Goal: Task Accomplishment & Management: Manage account settings

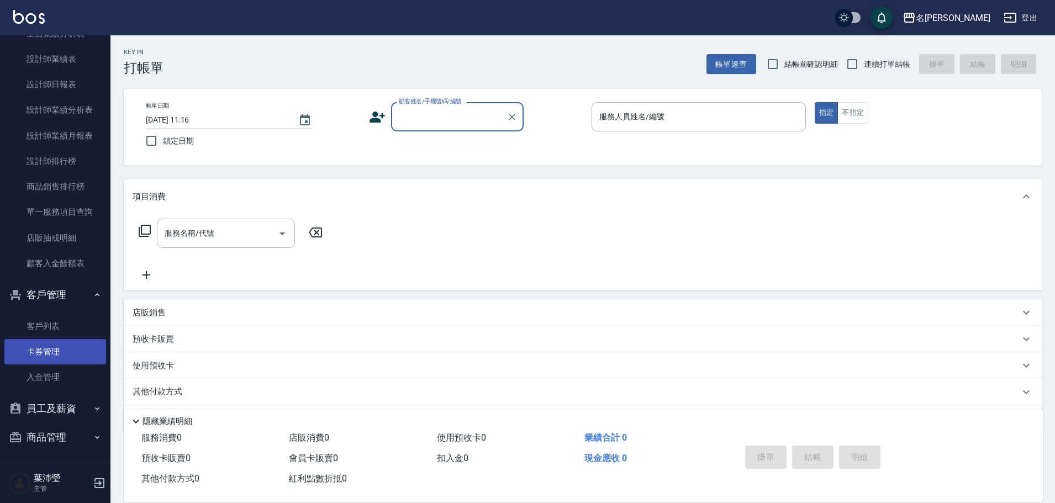
scroll to position [528, 0]
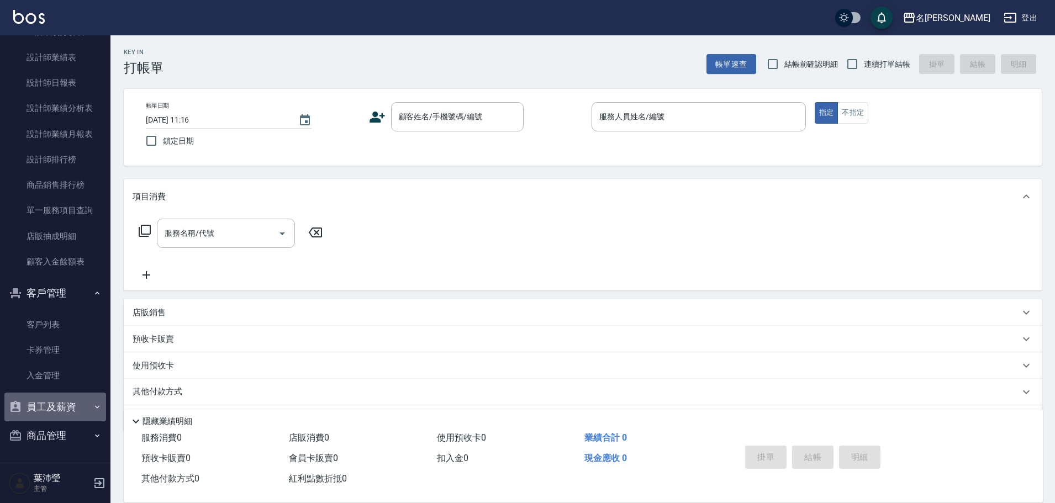
click at [55, 412] on button "員工及薪資" at bounding box center [55, 407] width 102 height 29
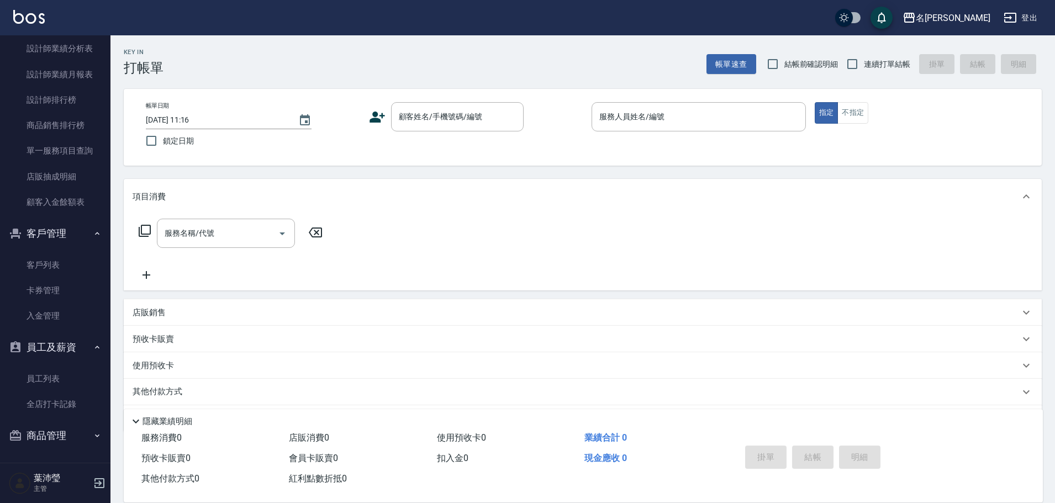
scroll to position [588, 0]
click at [58, 375] on link "員工列表" at bounding box center [55, 378] width 102 height 25
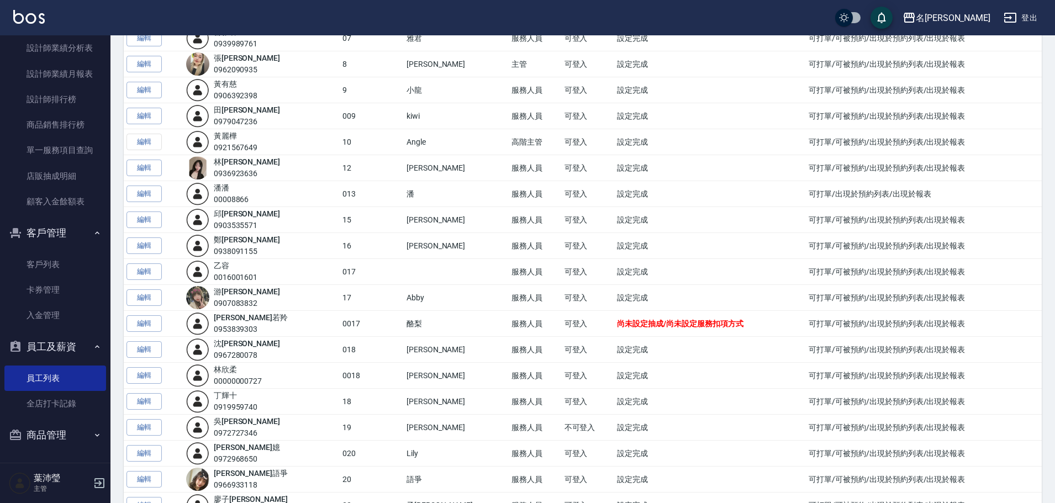
scroll to position [276, 0]
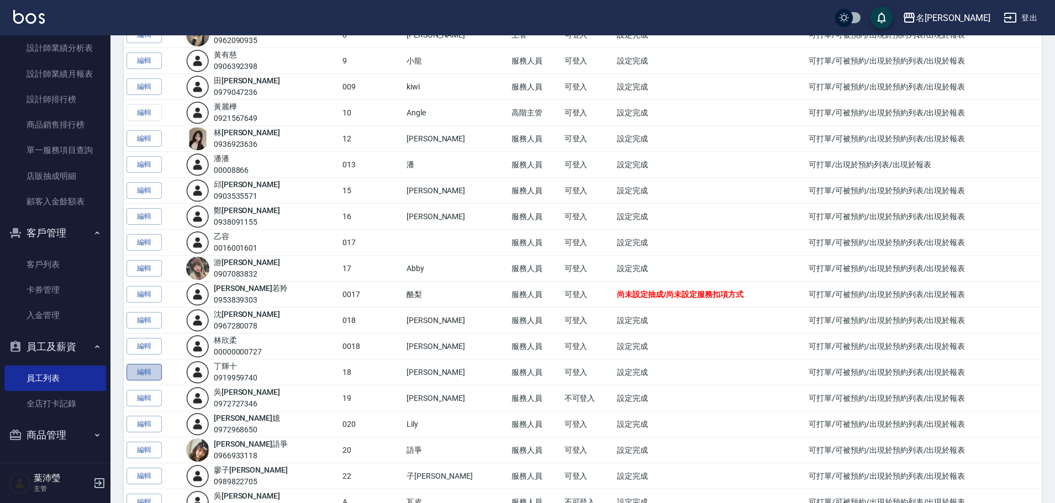
click at [154, 371] on link "編輯" at bounding box center [144, 372] width 35 height 17
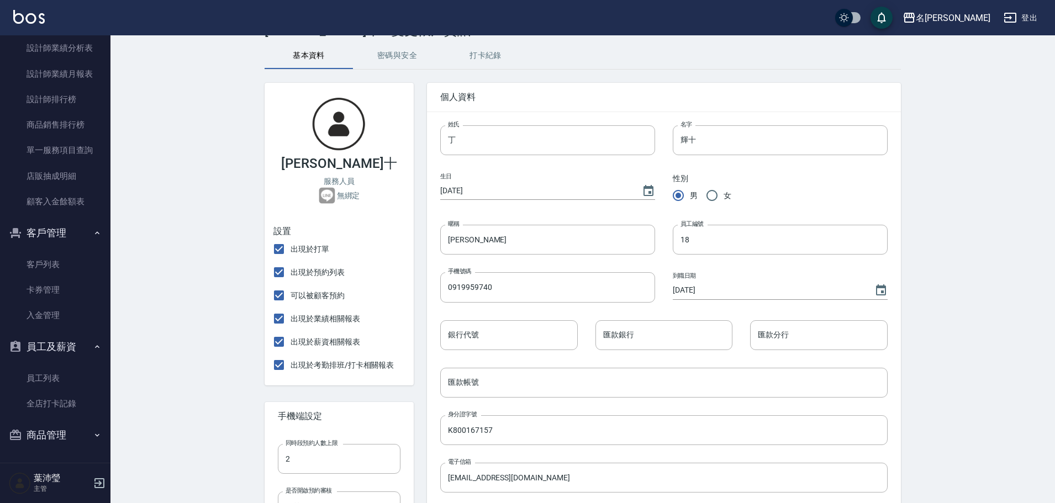
scroll to position [55, 0]
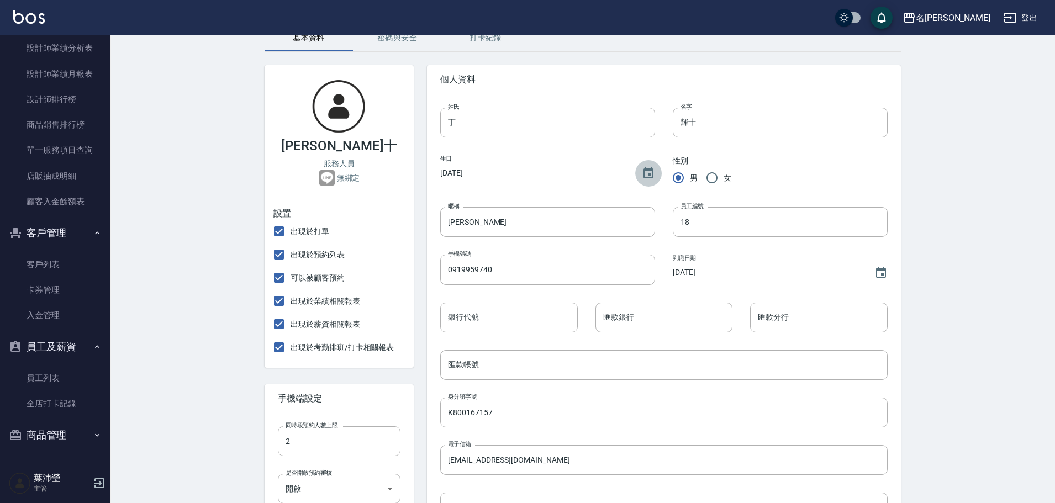
click at [647, 172] on icon "Choose date, selected date is 1970-01-01" at bounding box center [648, 173] width 13 height 13
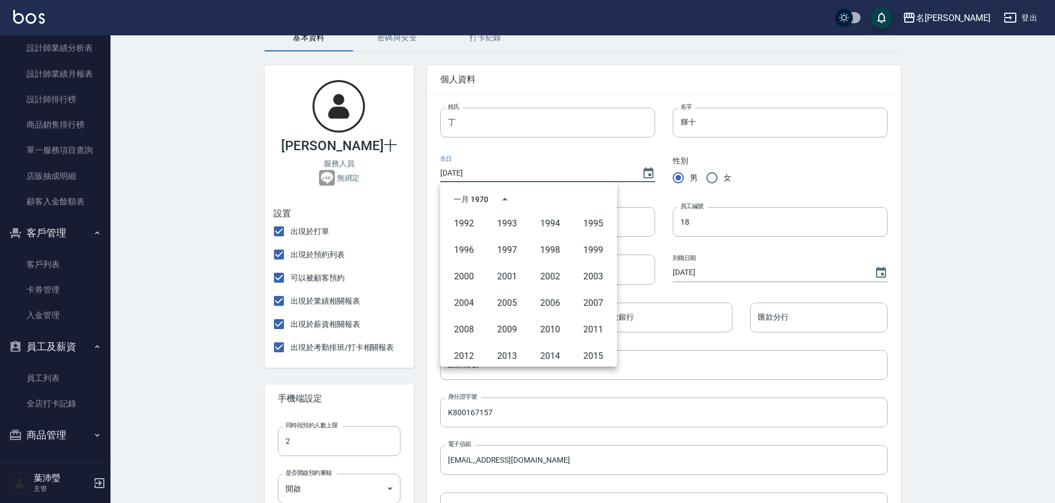
scroll to position [608, 0]
click at [541, 255] on button "1998" at bounding box center [550, 254] width 40 height 20
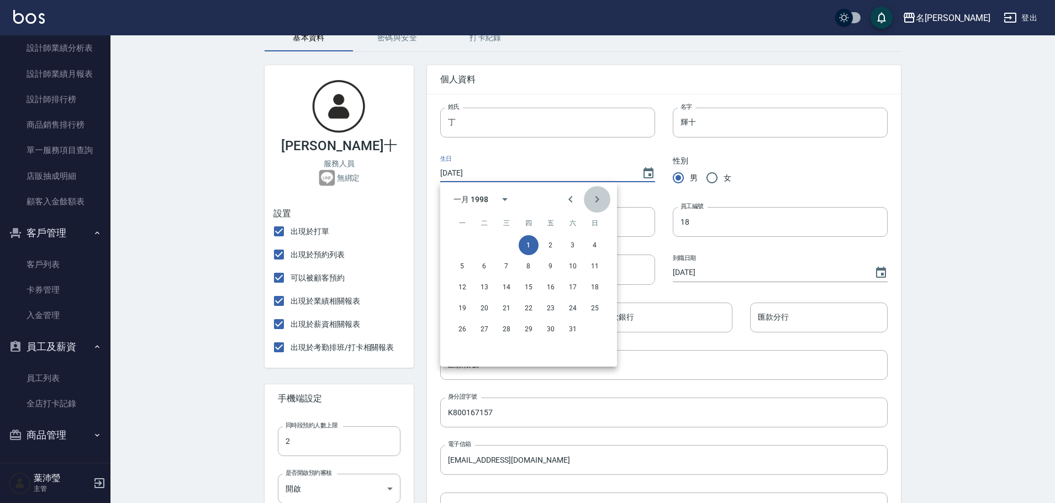
click at [597, 194] on icon "Next month" at bounding box center [597, 199] width 13 height 13
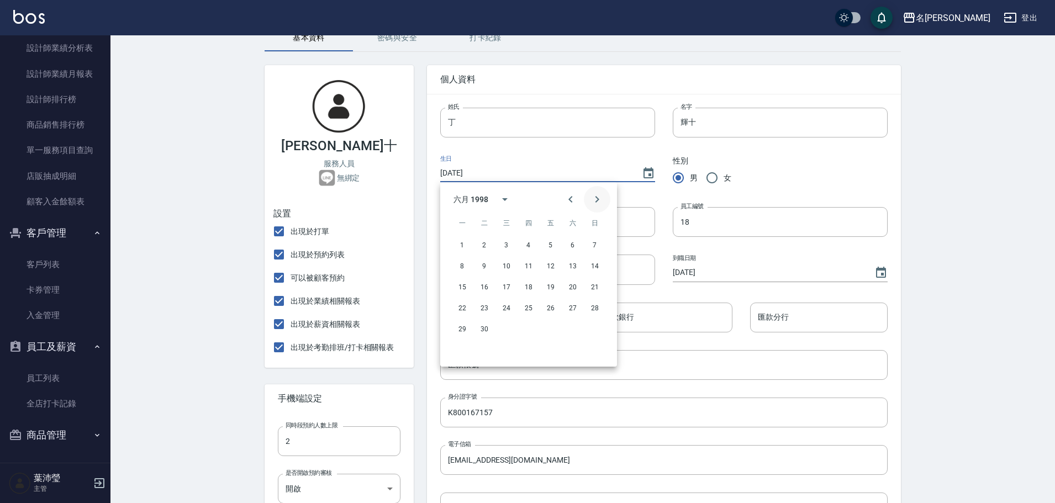
click at [597, 194] on icon "Next month" at bounding box center [597, 199] width 13 height 13
click at [478, 268] on button "7" at bounding box center [485, 266] width 20 height 20
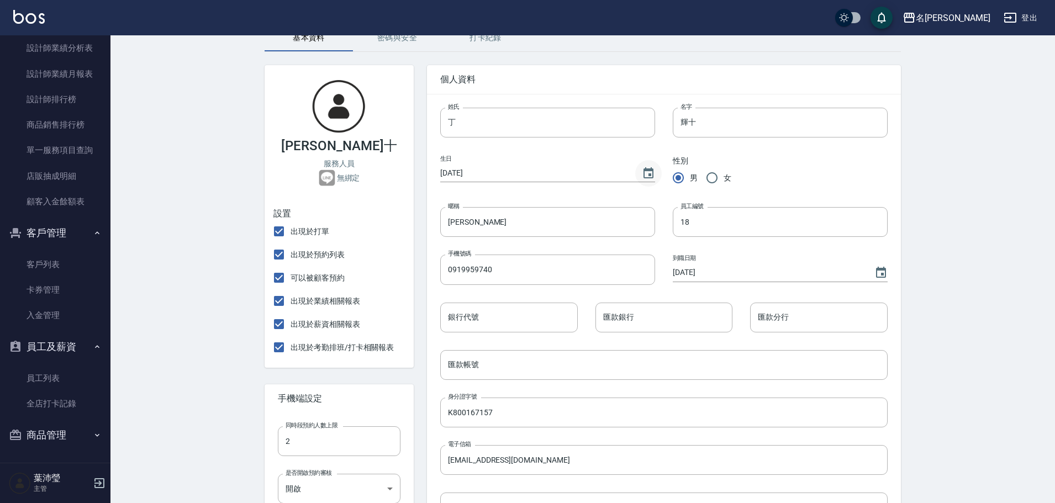
click at [649, 173] on icon "Choose date, selected date is 1998-07-07" at bounding box center [649, 172] width 10 height 11
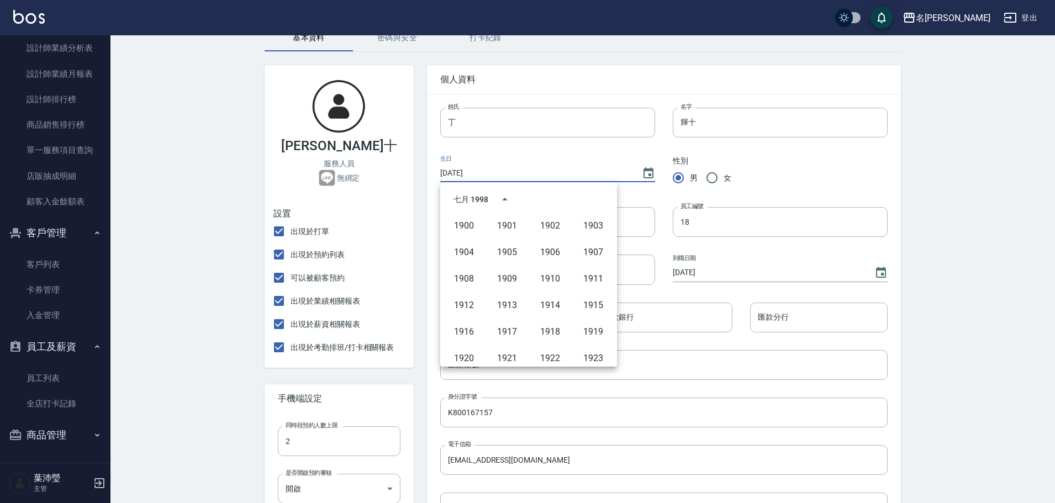
scroll to position [572, 0]
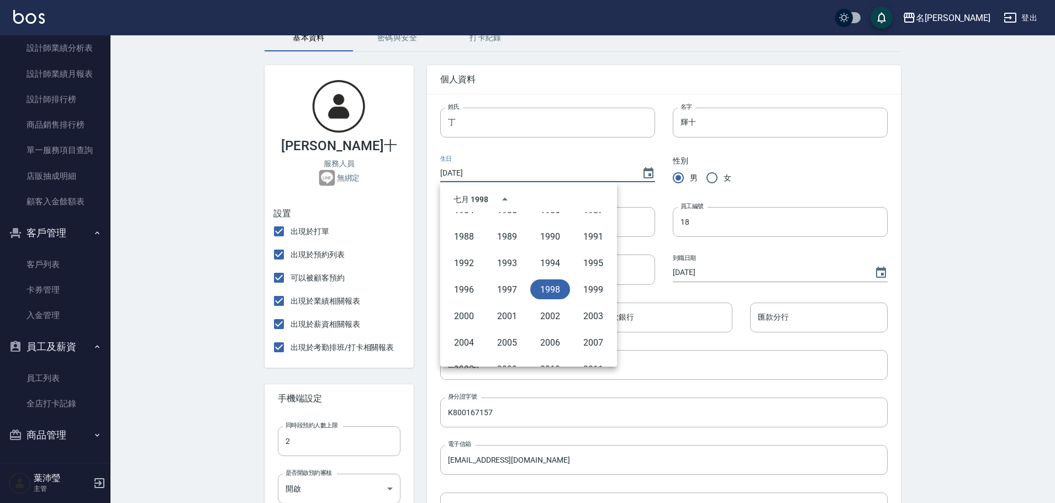
click at [552, 289] on button "1998" at bounding box center [550, 290] width 40 height 20
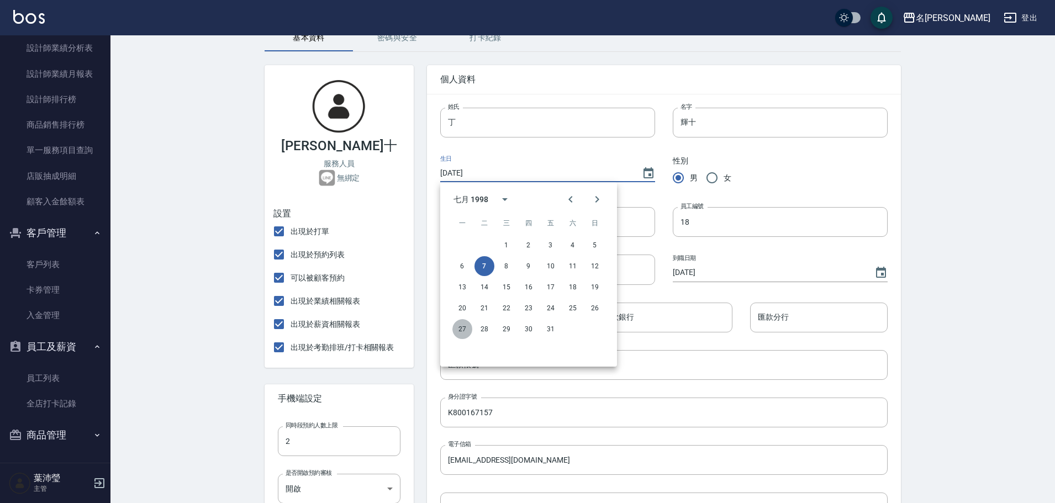
click at [461, 331] on button "27" at bounding box center [462, 329] width 20 height 20
type input "[DATE]"
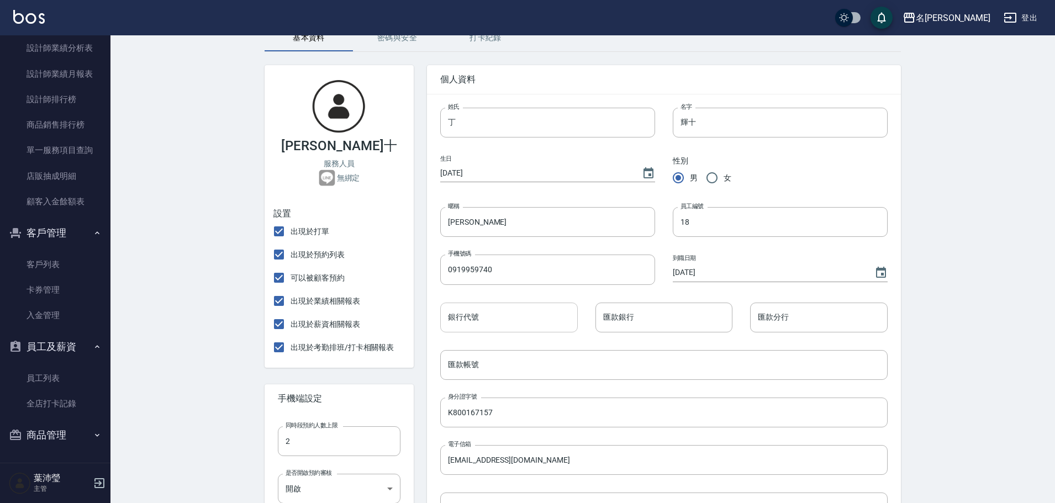
click at [511, 327] on input "銀行代號" at bounding box center [509, 318] width 138 height 30
type input "807"
click at [703, 316] on input "匯款銀行" at bounding box center [665, 318] width 138 height 30
type input "永豐銀行"
click at [794, 323] on input "匯款分行" at bounding box center [819, 318] width 138 height 30
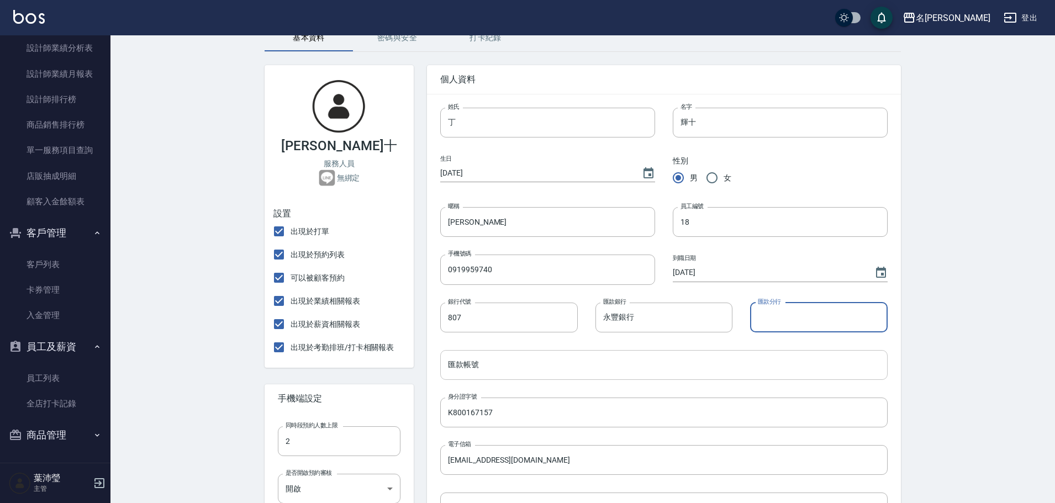
click at [523, 356] on input "匯款帳號" at bounding box center [664, 365] width 448 height 30
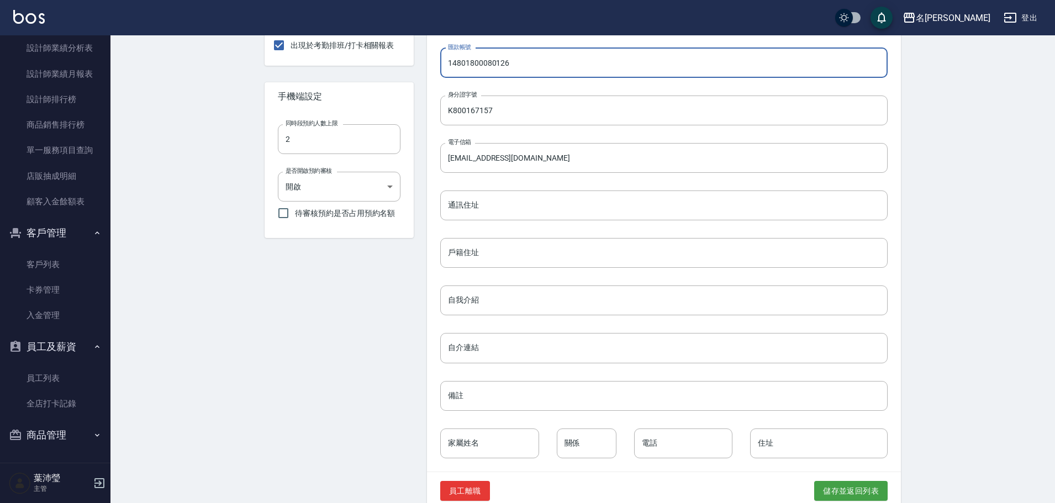
scroll to position [378, 0]
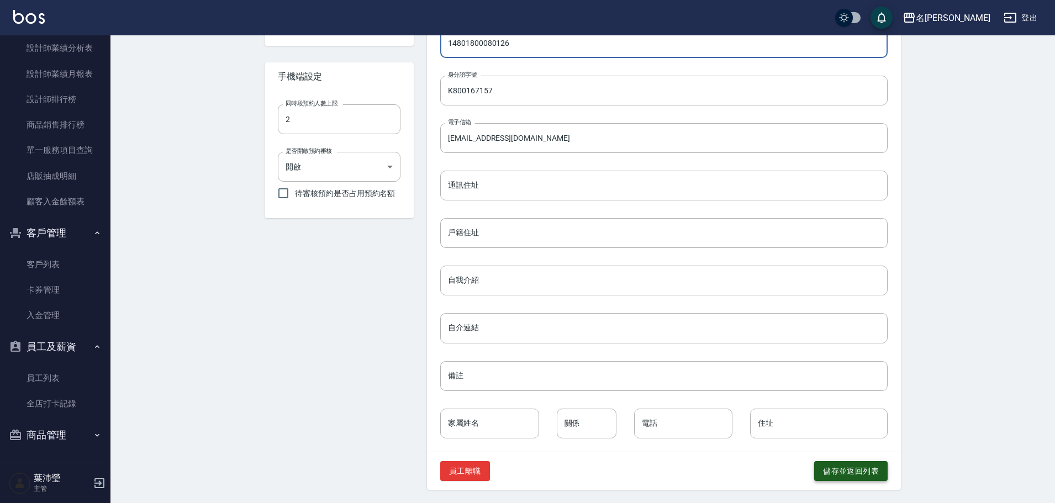
type input "14801800080126"
click at [868, 471] on button "儲存並返回列表" at bounding box center [850, 471] width 73 height 20
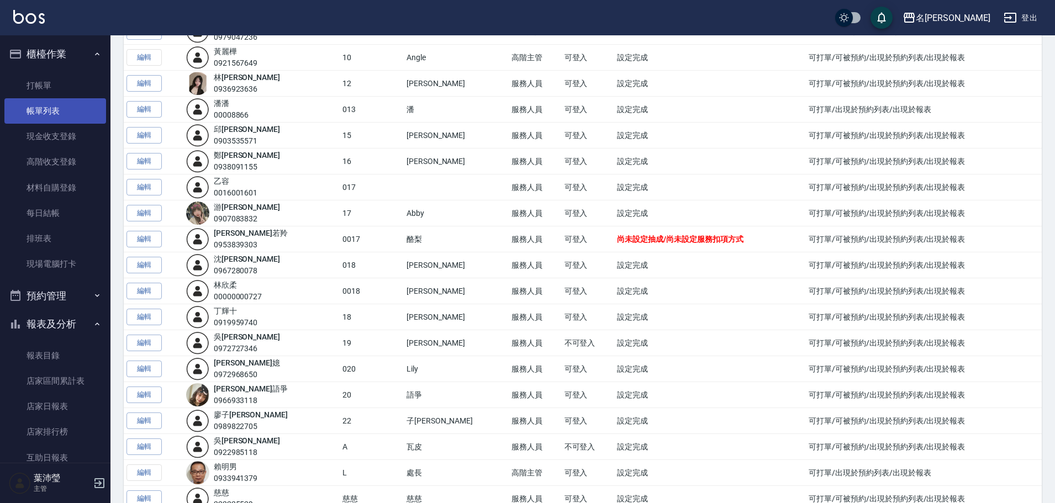
click at [55, 99] on link "帳單列表" at bounding box center [55, 110] width 102 height 25
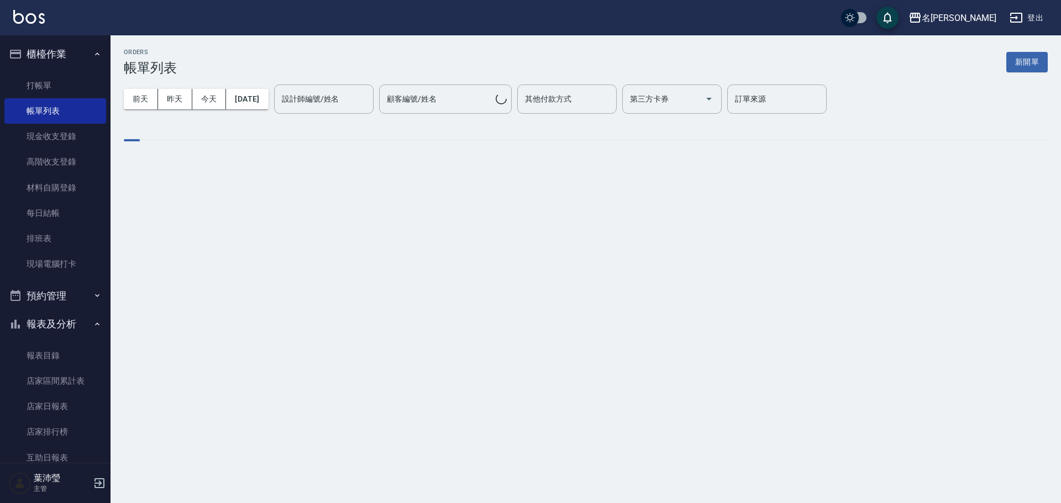
click at [64, 72] on ul "打帳單 帳單列表 現金收支登錄 高階收支登錄 材料自購登錄 每日結帳 排班表 現場電腦打卡" at bounding box center [55, 175] width 102 height 213
